Goal: Task Accomplishment & Management: Complete application form

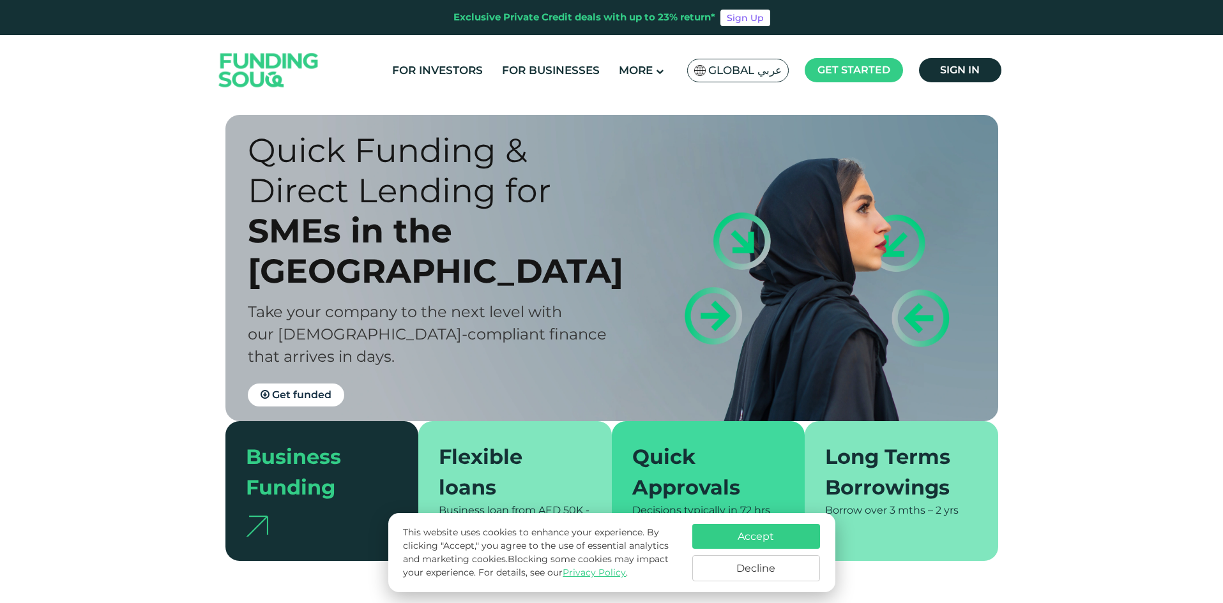
click at [357, 260] on div "SMEs in the [GEOGRAPHIC_DATA]" at bounding box center [441, 251] width 386 height 80
click at [795, 536] on button "Accept" at bounding box center [756, 536] width 128 height 25
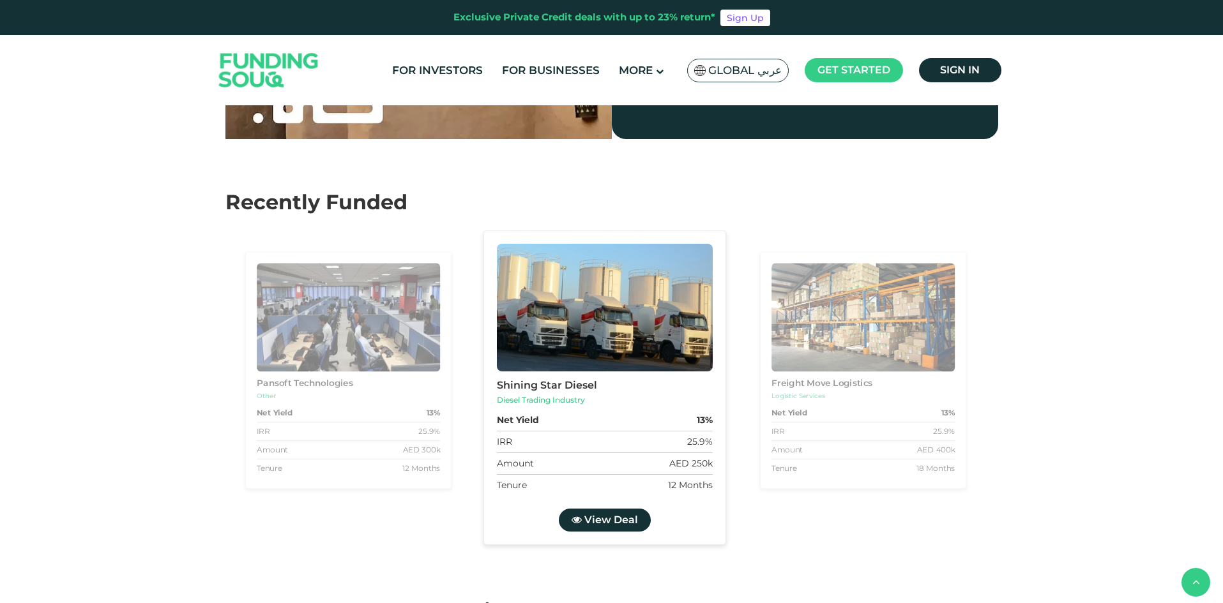
scroll to position [1213, 0]
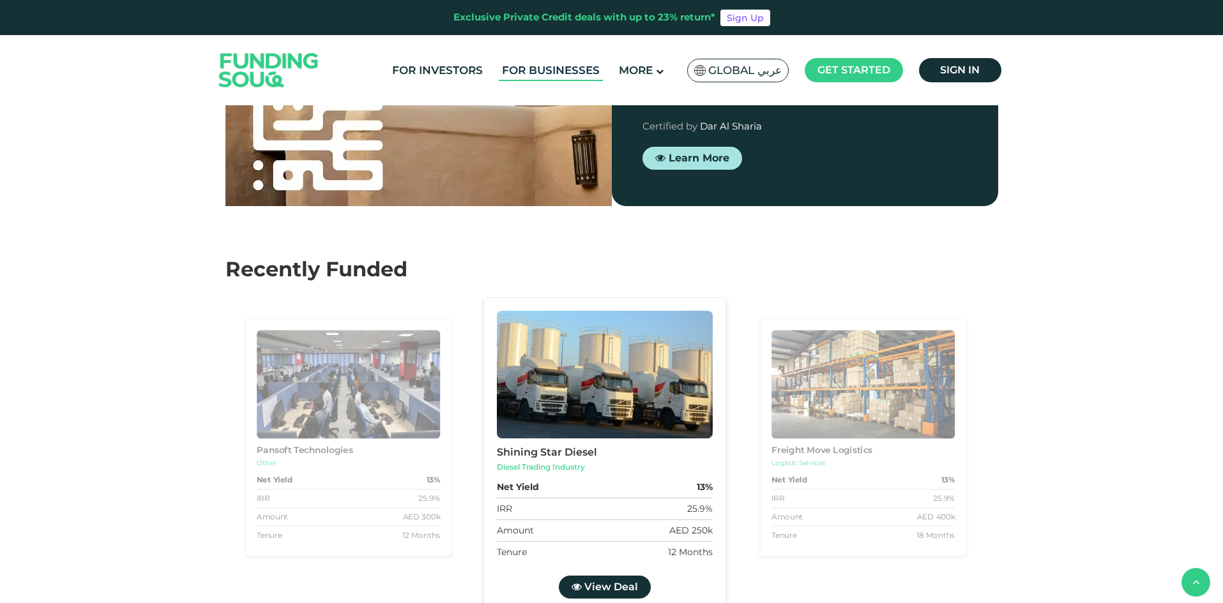
click at [536, 73] on link "For Businesses" at bounding box center [551, 70] width 104 height 21
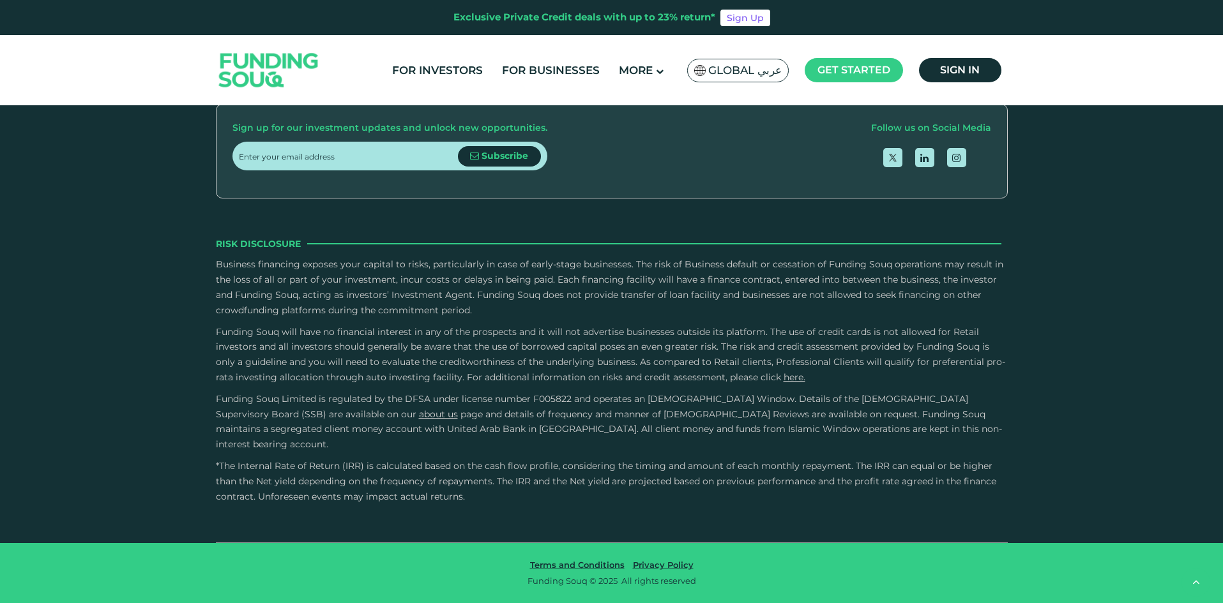
scroll to position [3111, 0]
